Goal: Complete application form

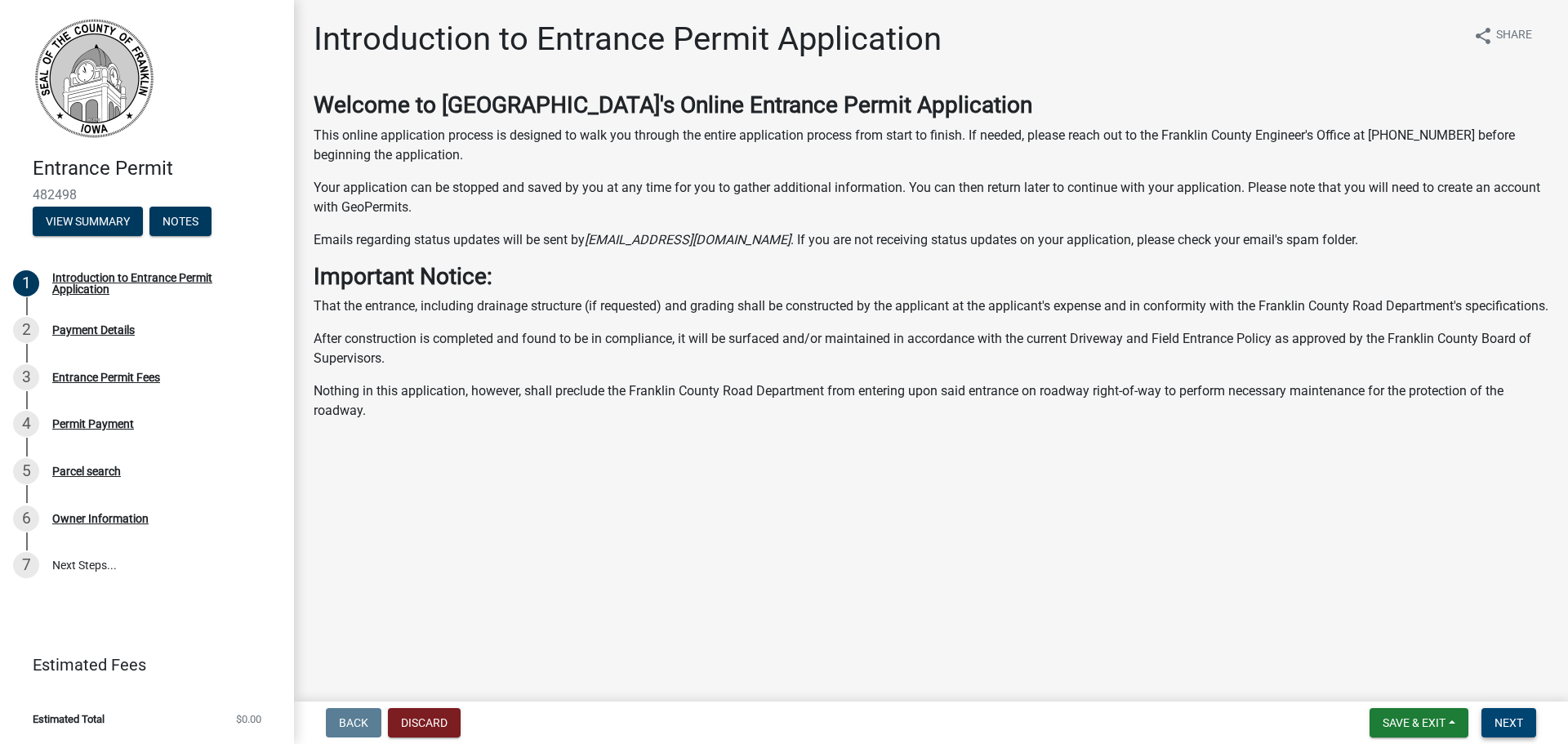
click at [1512, 721] on span "Next" at bounding box center [1508, 722] width 29 height 13
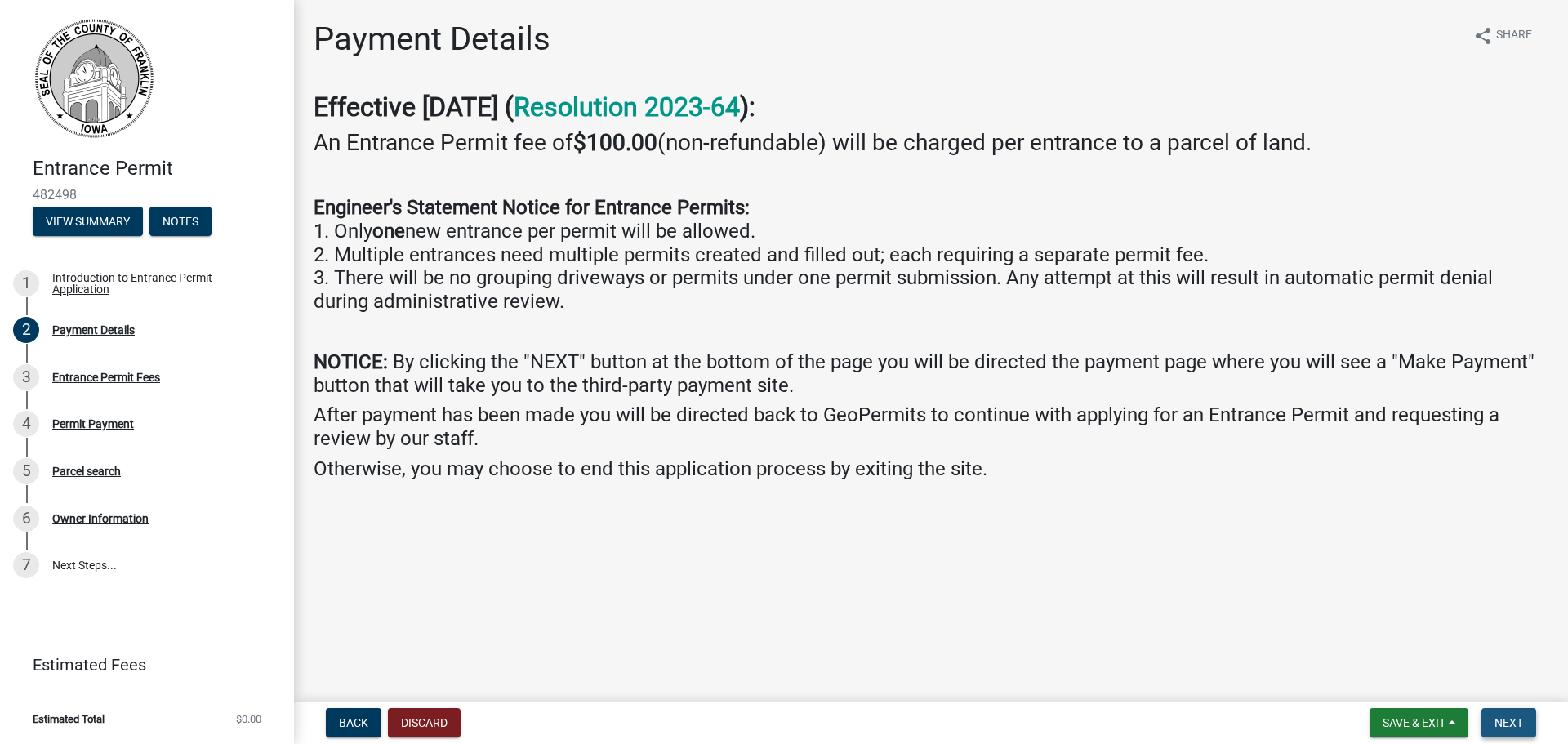
click at [1521, 725] on span "Next" at bounding box center [1508, 722] width 29 height 13
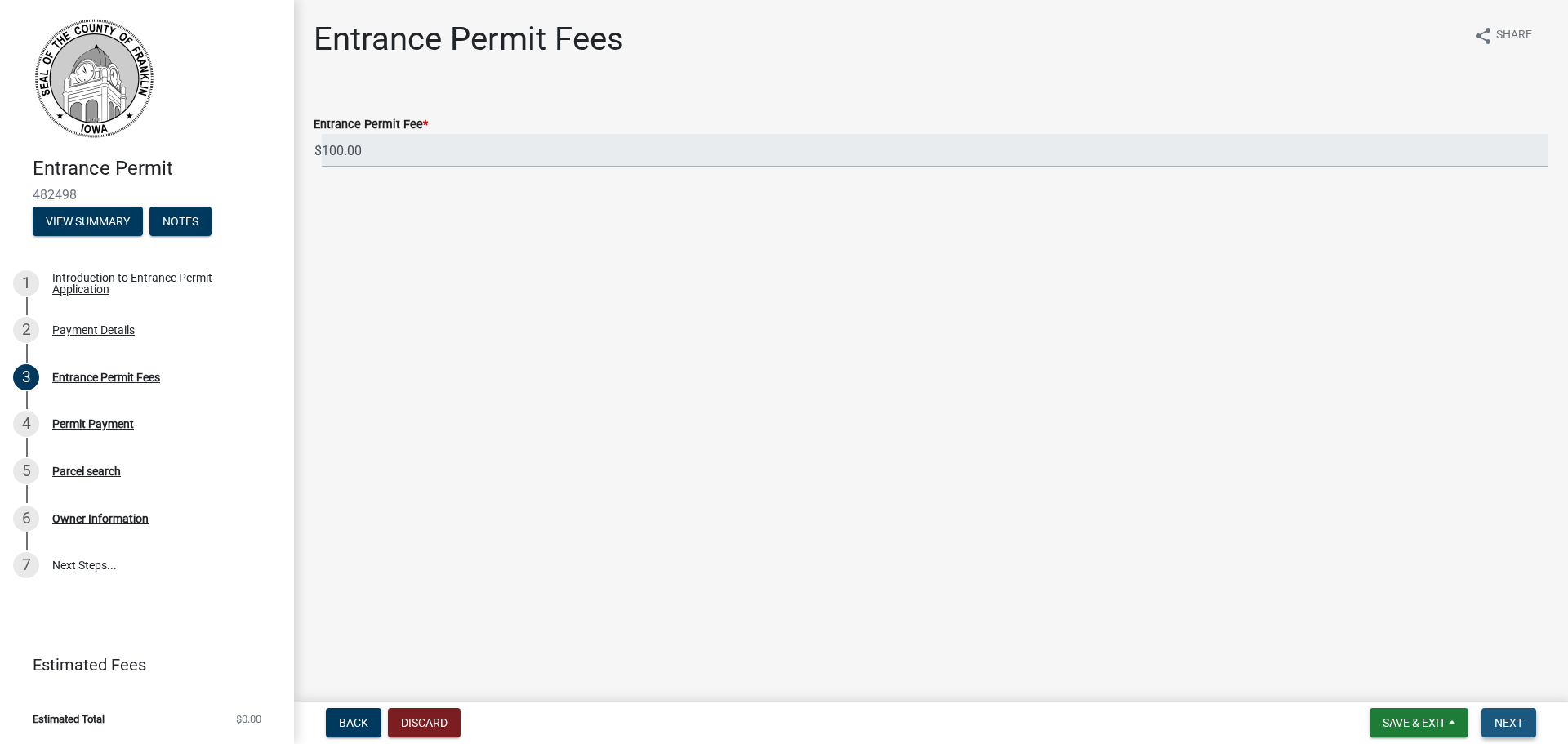
click at [1524, 714] on button "Next" at bounding box center [1508, 723] width 55 height 30
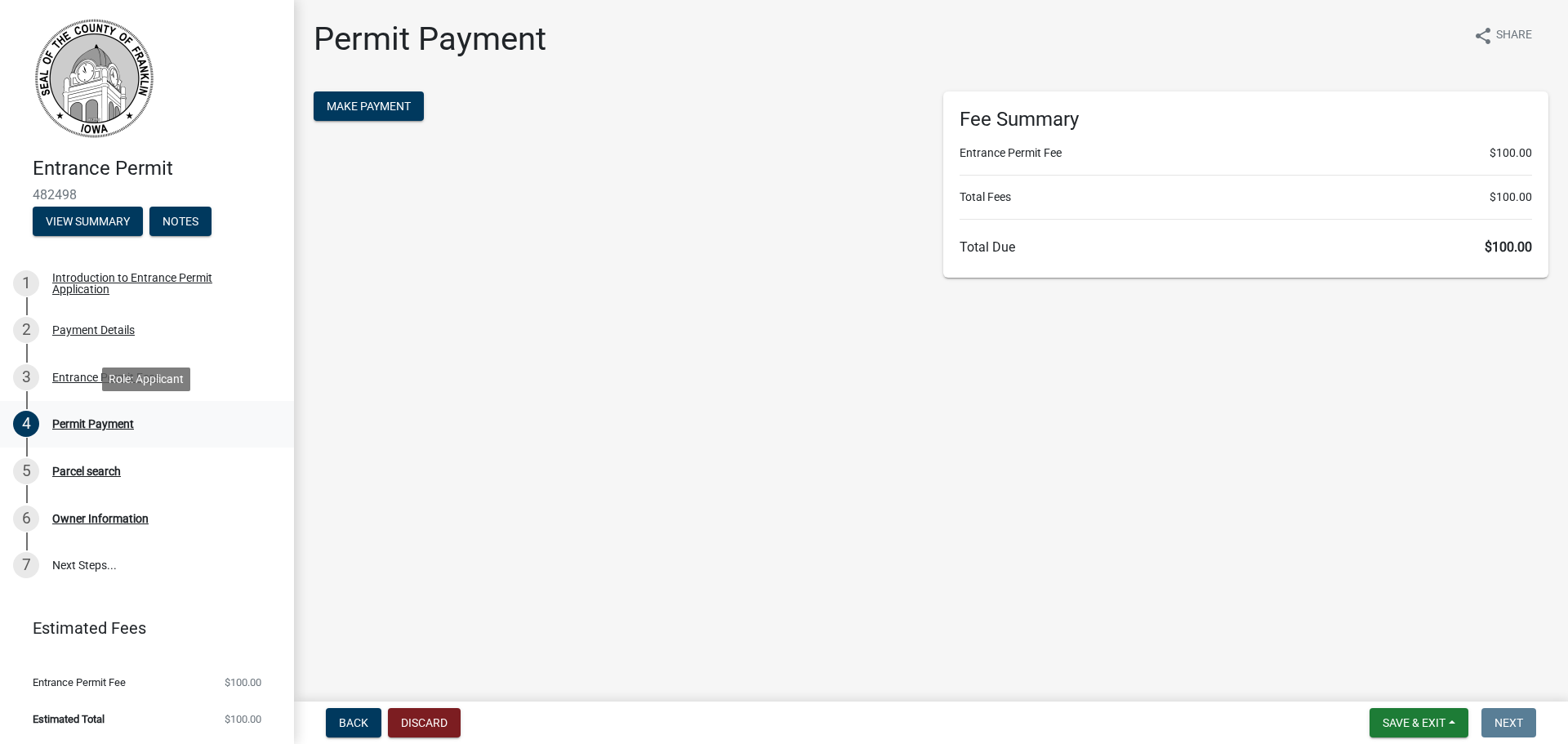
click at [81, 419] on div "Permit Payment" at bounding box center [93, 424] width 81 height 11
click at [84, 469] on div "Parcel search" at bounding box center [87, 471] width 68 height 11
click at [91, 518] on div "Owner Information" at bounding box center [101, 518] width 96 height 11
click at [89, 558] on link "7 Next Steps..." at bounding box center [147, 565] width 294 height 47
click at [90, 291] on div "Introduction to Entrance Permit Application" at bounding box center [160, 284] width 215 height 23
